Goal: Transaction & Acquisition: Purchase product/service

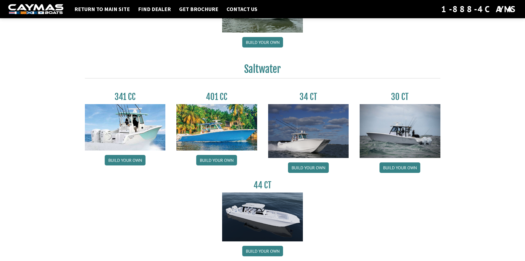
scroll to position [193, 0]
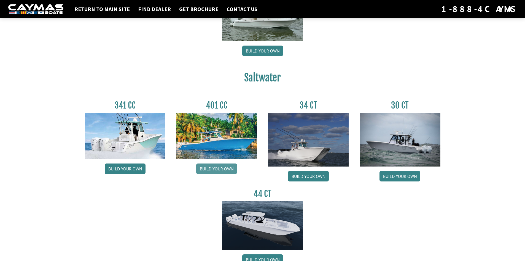
click at [220, 167] on link "Build your own" at bounding box center [216, 168] width 41 height 10
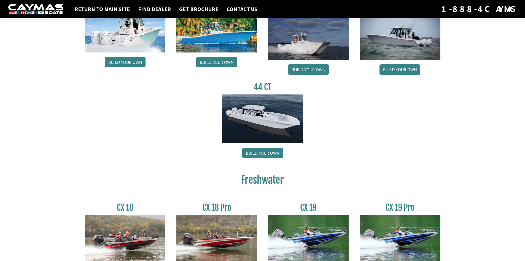
scroll to position [303, 0]
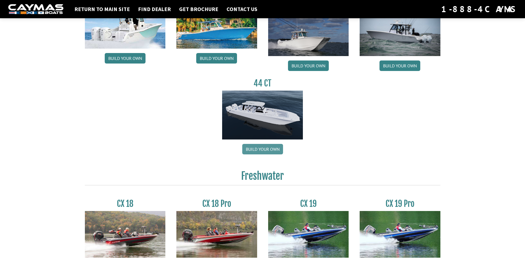
click at [265, 151] on link "Build your own" at bounding box center [262, 149] width 41 height 10
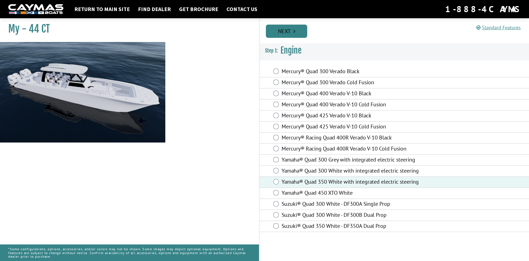
click at [289, 30] on link "Next" at bounding box center [286, 31] width 41 height 13
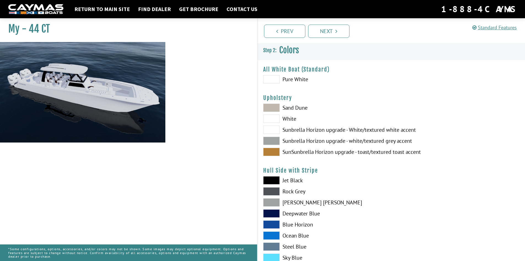
click at [276, 106] on span at bounding box center [271, 107] width 17 height 8
click at [274, 117] on span at bounding box center [271, 118] width 17 height 8
click at [279, 132] on span at bounding box center [271, 129] width 17 height 8
click at [279, 138] on span at bounding box center [271, 140] width 17 height 8
click at [275, 79] on span at bounding box center [271, 79] width 17 height 8
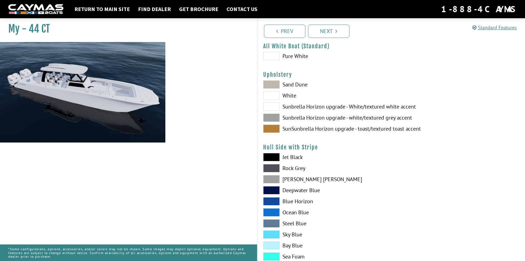
scroll to position [55, 0]
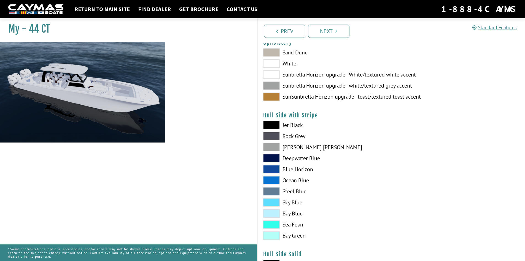
click at [265, 127] on span at bounding box center [271, 125] width 17 height 8
click at [267, 127] on span at bounding box center [271, 125] width 17 height 8
click at [272, 147] on span at bounding box center [271, 147] width 17 height 8
click at [272, 165] on span at bounding box center [271, 169] width 17 height 8
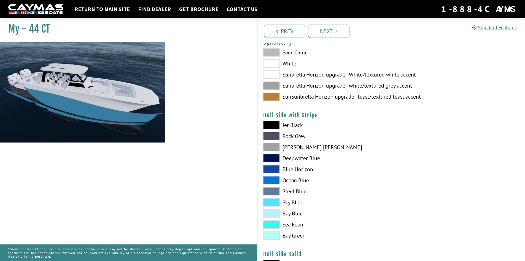
click at [272, 174] on div "Jet Black Rock Grey Dove Gray Deepwater Blue Blue Horizon Ocean Blue" at bounding box center [325, 181] width 134 height 121
click at [271, 191] on span at bounding box center [271, 191] width 17 height 8
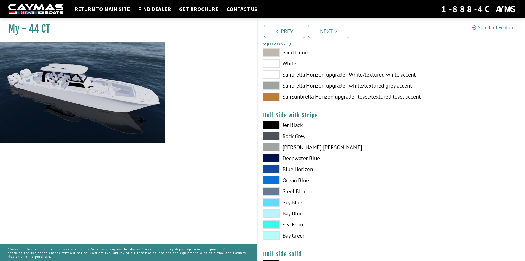
click at [272, 183] on span at bounding box center [271, 180] width 17 height 8
drag, startPoint x: 273, startPoint y: 167, endPoint x: 273, endPoint y: 152, distance: 15.7
click at [273, 166] on span at bounding box center [271, 169] width 17 height 8
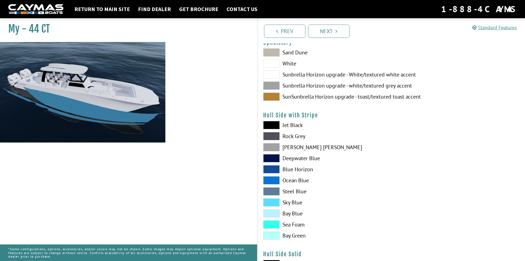
click at [273, 151] on div "Jet Black Rock Grey Dove Gray Deepwater Blue Blue Horizon Ocean Blue" at bounding box center [325, 181] width 134 height 121
click at [273, 135] on span at bounding box center [271, 136] width 17 height 8
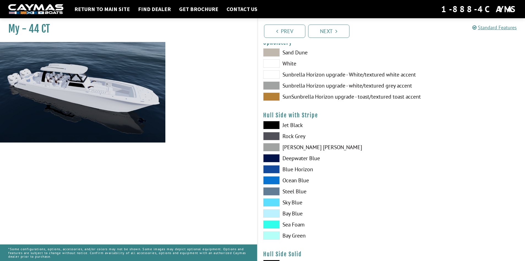
click at [272, 125] on span at bounding box center [271, 125] width 17 height 8
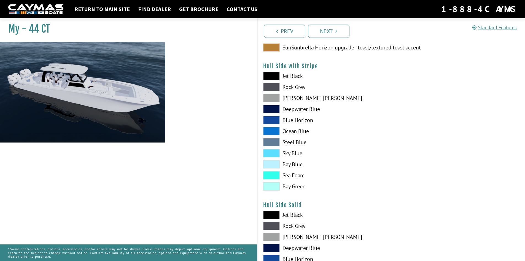
scroll to position [221, 0]
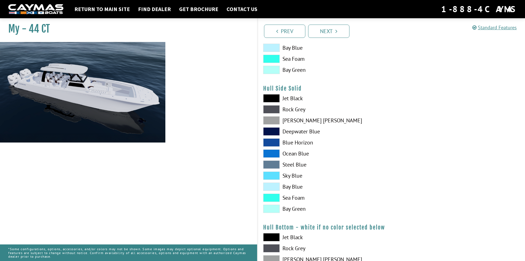
click at [271, 99] on span at bounding box center [271, 98] width 17 height 8
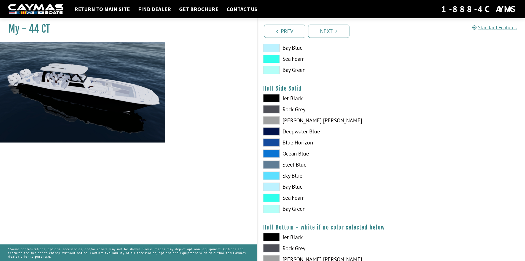
click at [272, 122] on span at bounding box center [271, 120] width 17 height 8
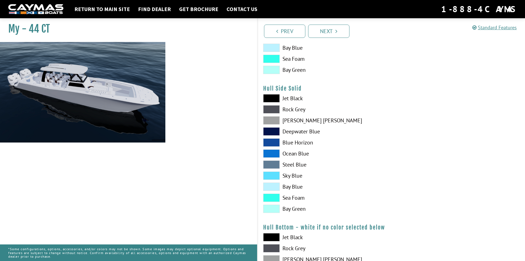
click at [272, 144] on span at bounding box center [271, 142] width 17 height 8
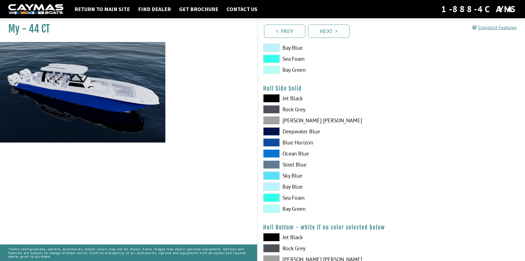
click at [272, 154] on span at bounding box center [271, 153] width 17 height 8
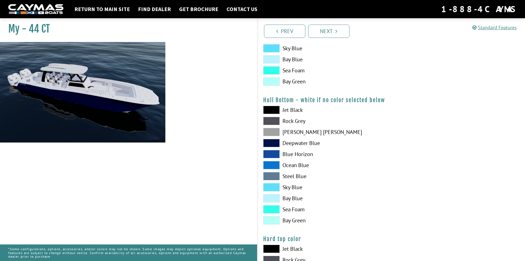
scroll to position [358, 0]
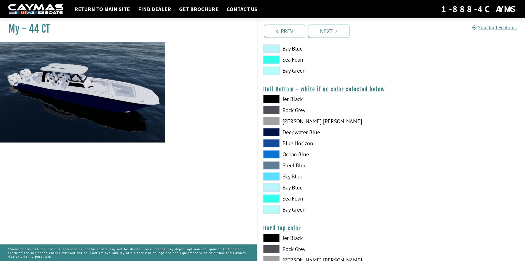
click at [271, 97] on span at bounding box center [271, 99] width 17 height 8
click at [275, 126] on div "Jet Black Rock Grey Dove Gray Deepwater Blue Blue Horizon Ocean Blue" at bounding box center [325, 155] width 134 height 121
click at [269, 152] on span at bounding box center [271, 154] width 17 height 8
click at [278, 186] on span at bounding box center [271, 187] width 17 height 8
drag, startPoint x: 268, startPoint y: 168, endPoint x: 274, endPoint y: 148, distance: 21.0
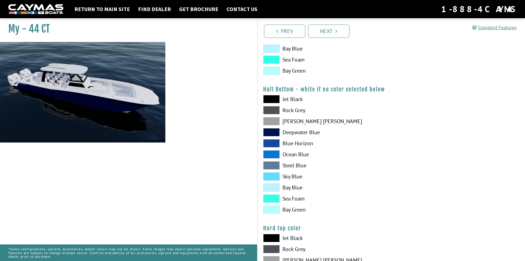
click at [269, 167] on span at bounding box center [271, 165] width 17 height 8
click at [274, 136] on div "Jet Black Rock Grey Dove Gray Deepwater Blue Blue Horizon Ocean Blue" at bounding box center [325, 155] width 134 height 121
click at [273, 128] on span at bounding box center [271, 132] width 17 height 8
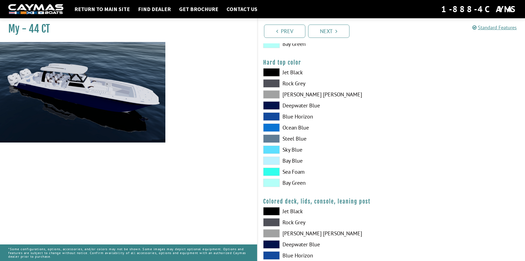
scroll to position [605, 0]
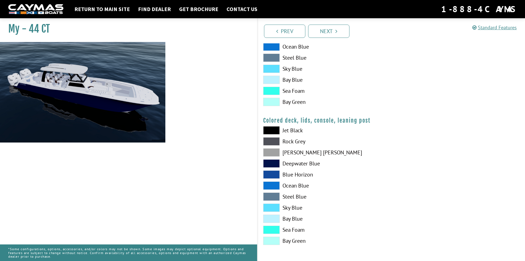
click at [277, 131] on span at bounding box center [271, 130] width 17 height 8
click at [333, 33] on link "Next" at bounding box center [328, 31] width 41 height 13
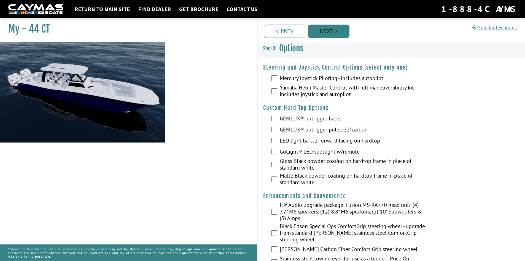
scroll to position [0, 0]
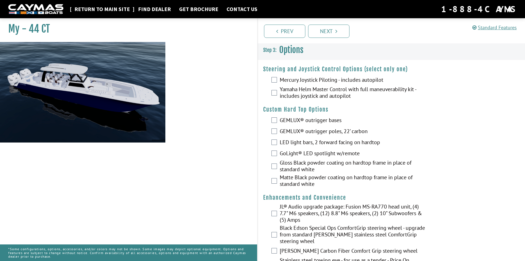
click at [95, 9] on link "Return to main site" at bounding box center [102, 9] width 61 height 7
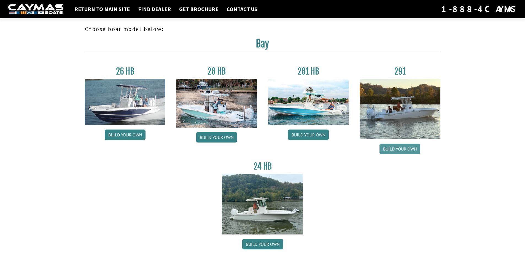
click at [388, 147] on link "Build your own" at bounding box center [400, 148] width 41 height 10
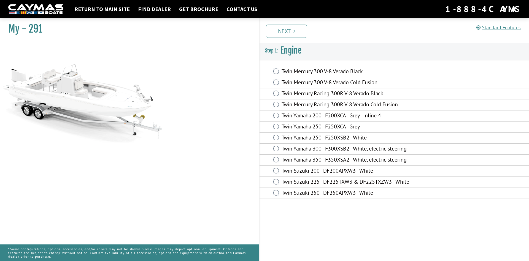
click at [305, 157] on label "Twin Yamaha 350 - F350XSA2 - White, electric steering" at bounding box center [356, 160] width 149 height 8
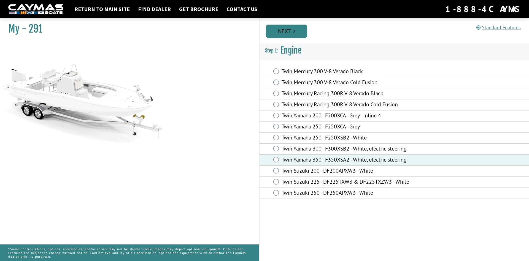
click at [286, 30] on link "Next" at bounding box center [286, 31] width 41 height 13
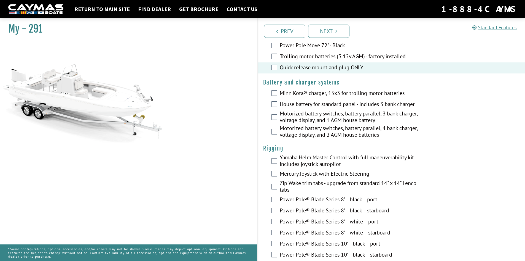
scroll to position [83, 0]
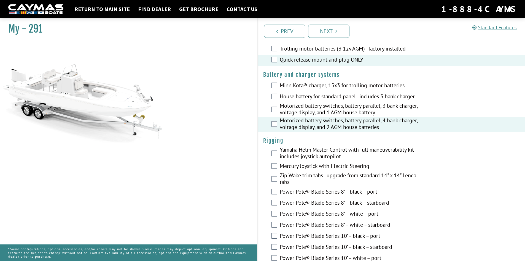
click at [280, 153] on label "Yamaha Helm Master Control with full maneuverability kit - includes joystick au…" at bounding box center [353, 153] width 147 height 15
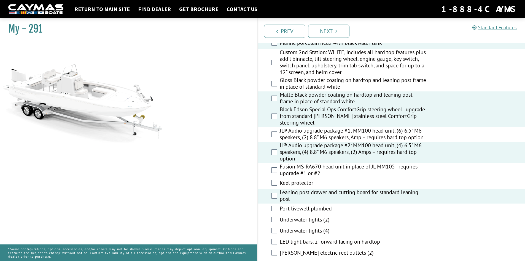
scroll to position [634, 0]
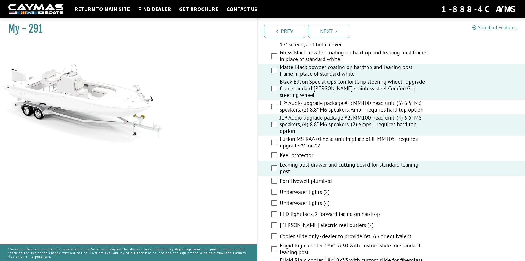
click at [273, 184] on div "Port livewell plumbed" at bounding box center [392, 181] width 268 height 11
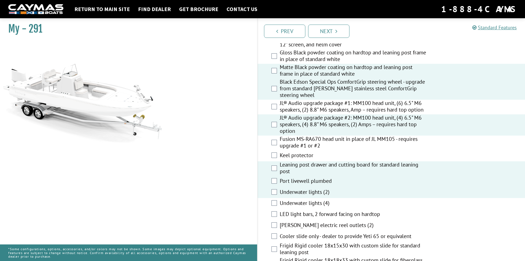
click at [271, 206] on div "Underwater lights (4)" at bounding box center [392, 203] width 268 height 11
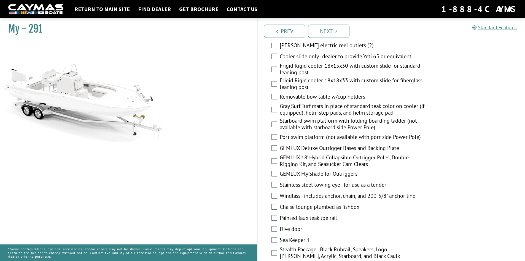
scroll to position [827, 0]
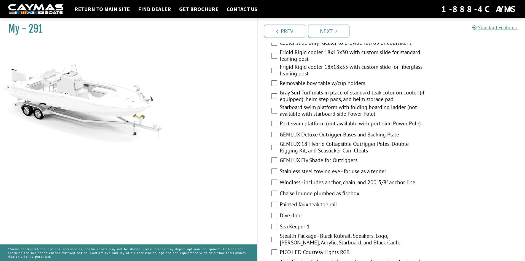
click at [277, 136] on div "GEMLUX Deluxe Outrigger Bases and Backing Plate" at bounding box center [392, 134] width 268 height 11
click at [277, 145] on div "GEMLUX 18’ Hybrid Collapsible Outrigger Poles, Double Rigging Kit, and Seasucke…" at bounding box center [392, 147] width 268 height 15
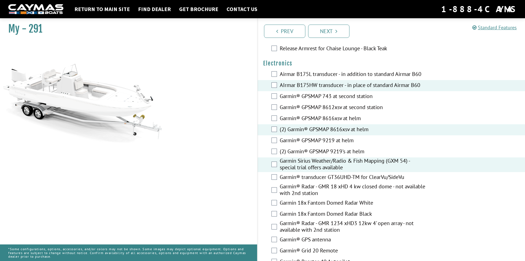
scroll to position [1296, 0]
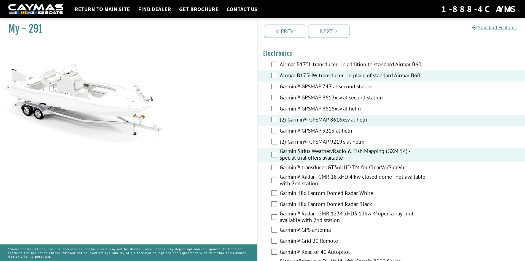
click at [277, 170] on div "Garmin® transducer GT36UHD-TM for ClearVu/SideVu" at bounding box center [392, 167] width 268 height 11
click at [276, 170] on div "Garmin® transducer GT36UHD-TM for ClearVu/SideVu" at bounding box center [392, 167] width 268 height 11
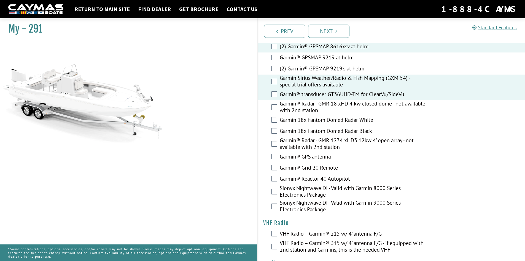
scroll to position [1378, 0]
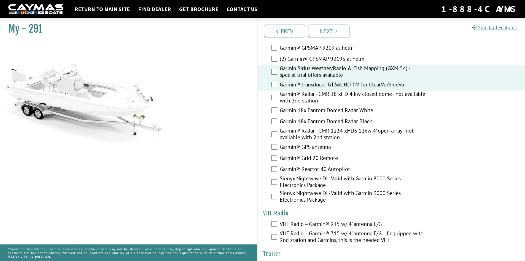
click at [282, 183] on label "Sionyx Nightwave DI - Valid with Garmin 8000 Series Electronics Package" at bounding box center [353, 182] width 147 height 15
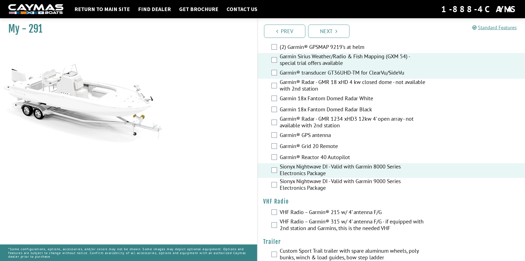
scroll to position [1402, 0]
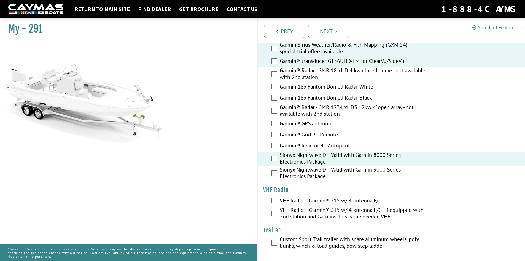
click at [288, 211] on label "VHF Radio – Garmin® 315 w/ 4’ antenna F/G - if equipped with 2nd station and Ga…" at bounding box center [353, 213] width 147 height 15
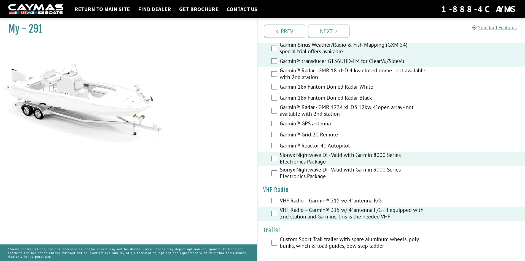
click at [283, 210] on label "VHF Radio – Garmin® 315 w/ 4’ antenna F/G - if equipped with 2nd station and Ga…" at bounding box center [353, 213] width 147 height 15
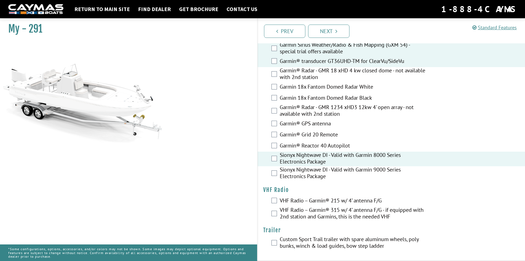
click at [279, 202] on div "VHF Radio – Garmin® 215 w/ 4’ antenna F/G" at bounding box center [392, 200] width 268 height 11
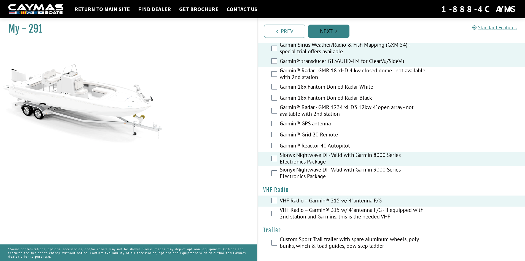
click at [323, 33] on link "Next" at bounding box center [328, 31] width 41 height 13
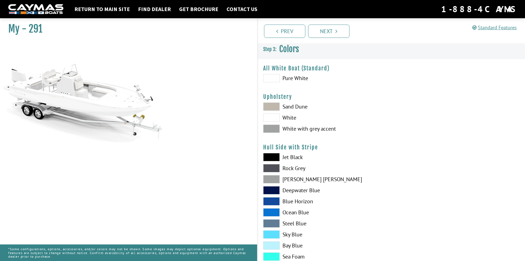
scroll to position [0, 0]
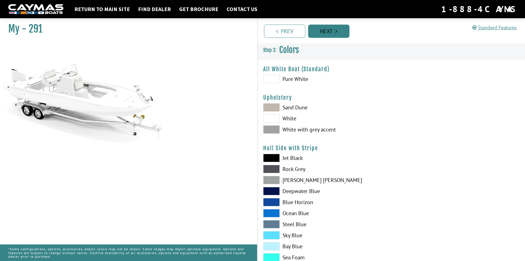
click at [320, 36] on link "Next" at bounding box center [328, 31] width 41 height 13
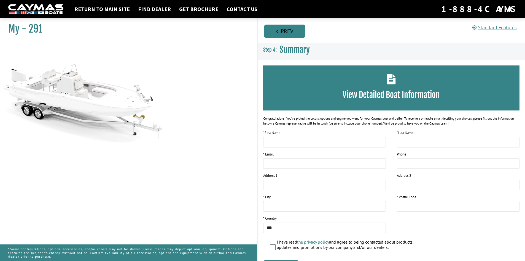
click at [288, 30] on link "Prev" at bounding box center [284, 31] width 41 height 13
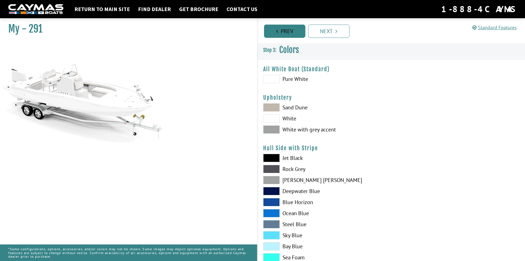
click at [288, 30] on link "Prev" at bounding box center [284, 31] width 41 height 13
